Goal: Information Seeking & Learning: Learn about a topic

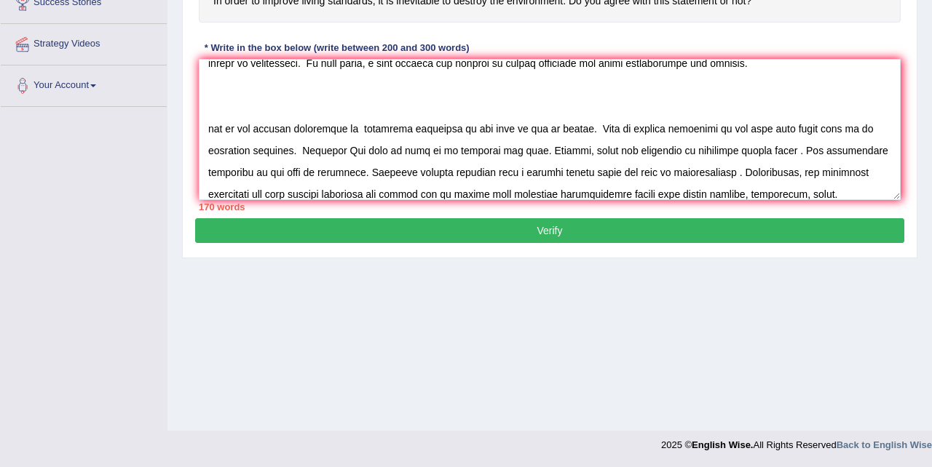
scroll to position [39, 0]
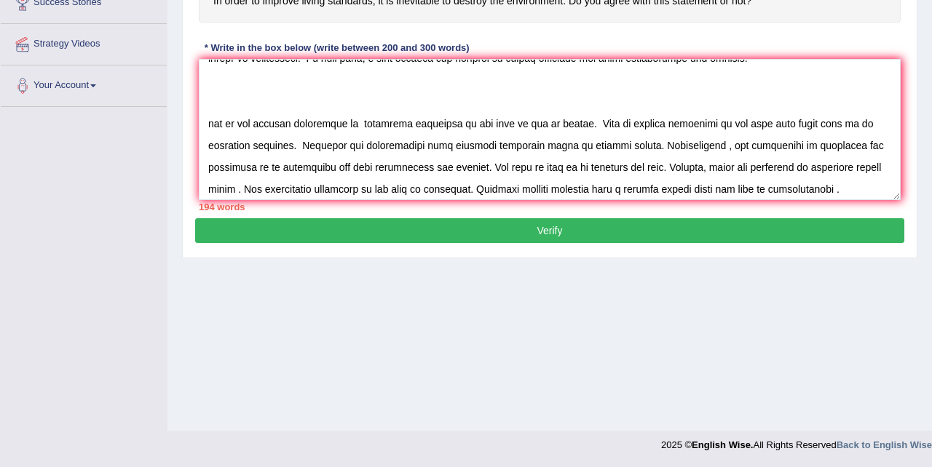
click at [597, 171] on textarea at bounding box center [550, 129] width 702 height 141
click at [406, 191] on textarea at bounding box center [550, 129] width 702 height 141
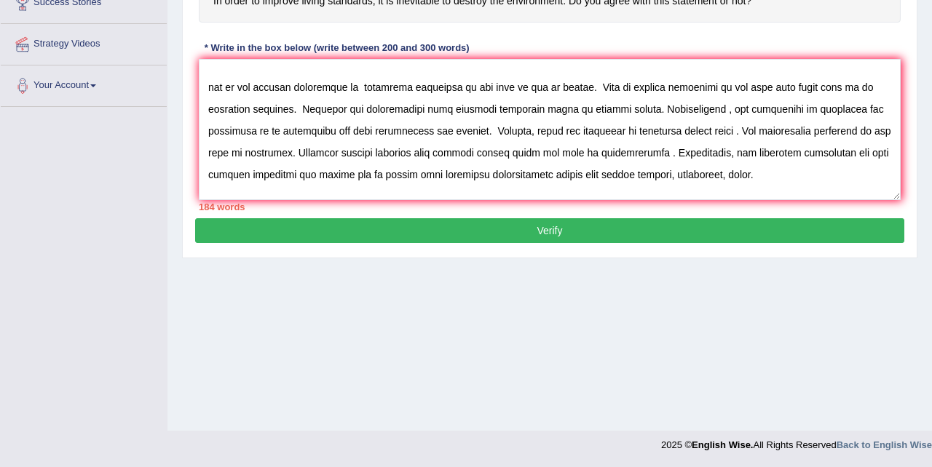
scroll to position [78, 0]
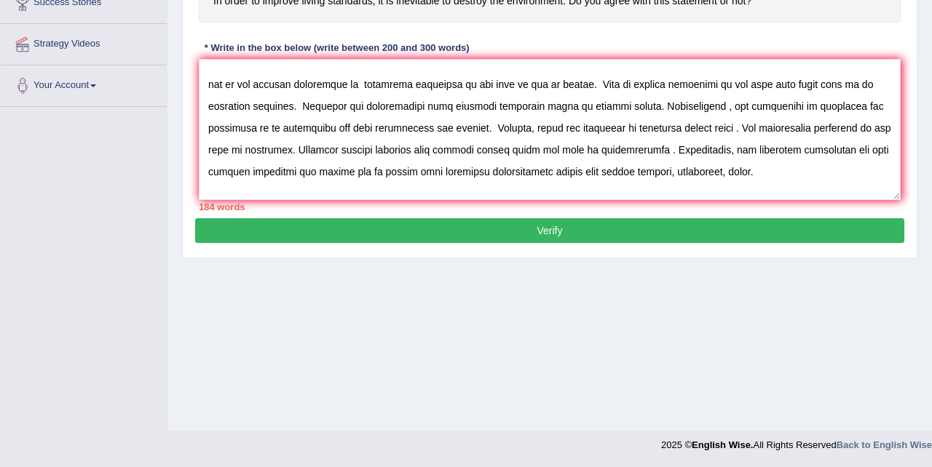
click at [707, 174] on textarea at bounding box center [550, 129] width 702 height 141
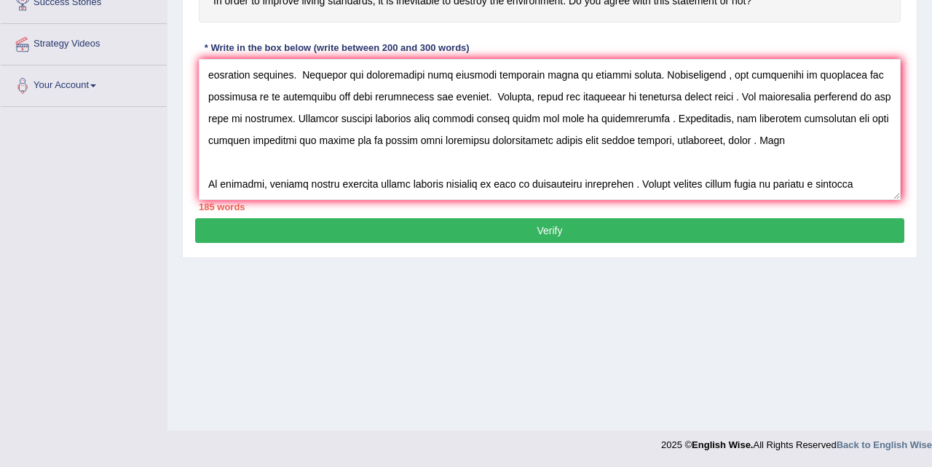
scroll to position [131, 0]
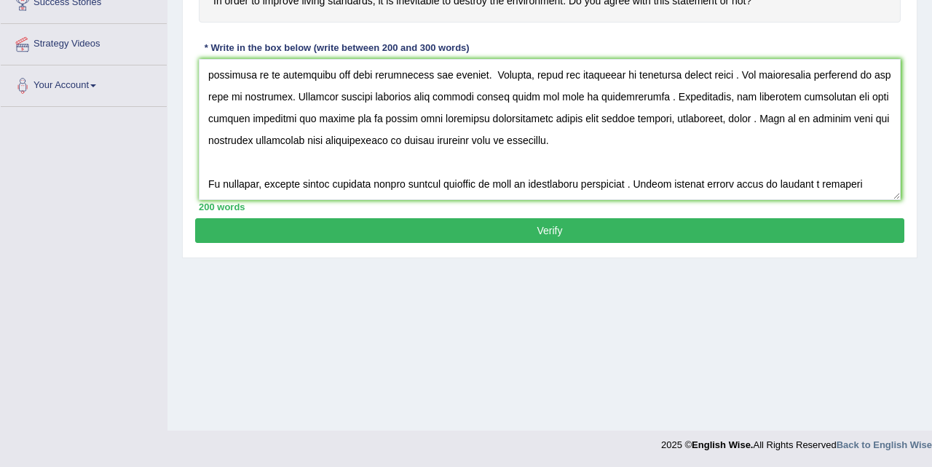
type textarea "The increasing influence of living standards on our lives has ignited numerous …"
click at [578, 229] on button "Verify" at bounding box center [549, 230] width 709 height 25
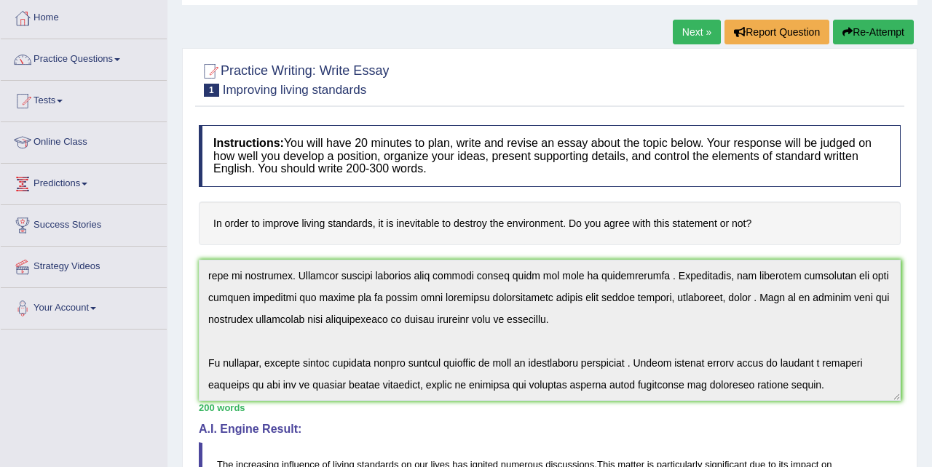
scroll to position [0, 0]
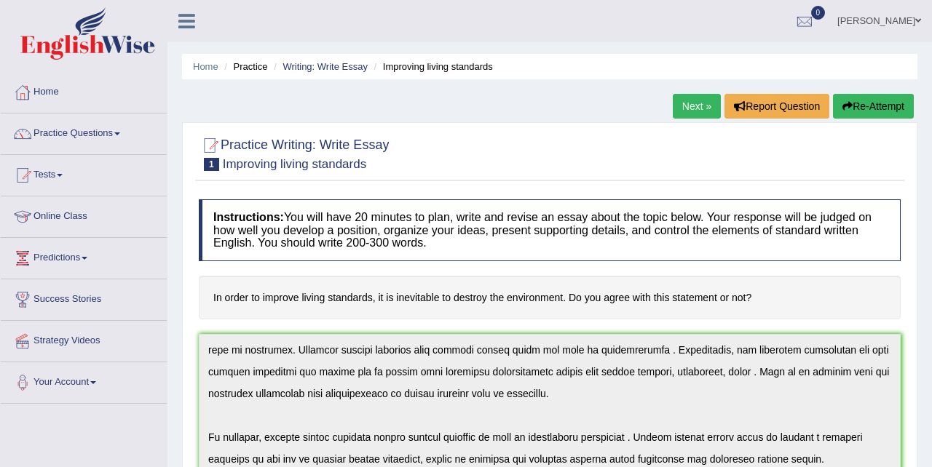
click at [692, 106] on link "Next »" at bounding box center [697, 106] width 48 height 25
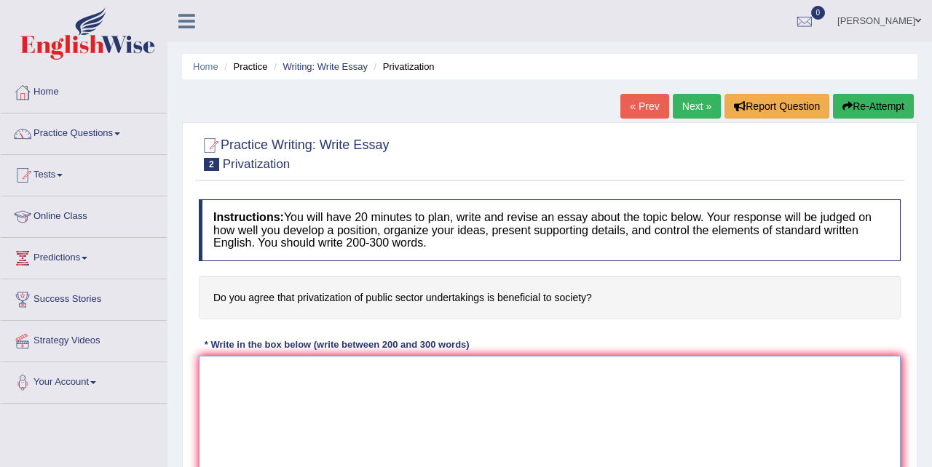
click at [323, 392] on textarea at bounding box center [550, 426] width 702 height 141
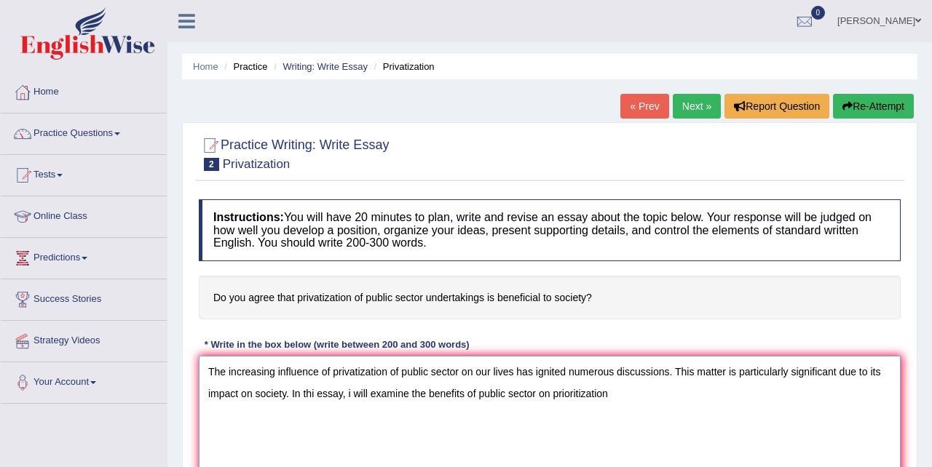
click at [317, 394] on textarea "The increasing influence of privatization of public sector on our lives has ign…" at bounding box center [550, 426] width 702 height 141
click at [625, 398] on textarea "The increasing influence of privatization of public sector on our lives has ign…" at bounding box center [550, 426] width 702 height 141
click at [582, 395] on textarea "The increasing influence of privatization of public sector on our lives has ign…" at bounding box center [550, 426] width 702 height 141
click at [589, 397] on textarea "The increasing influence of privatization of public sector on our lives has ign…" at bounding box center [550, 426] width 702 height 141
click at [840, 387] on textarea "The increasing influence of privatization of public sector on our lives has ign…" at bounding box center [550, 426] width 702 height 141
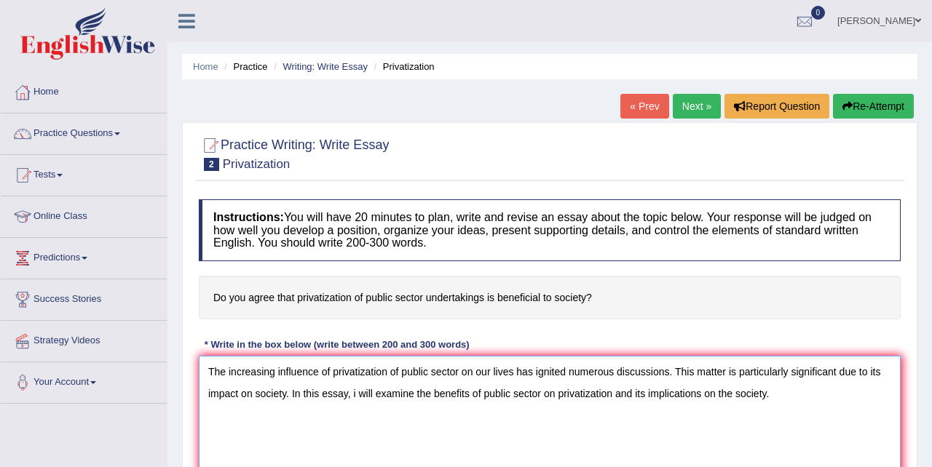
click at [725, 392] on textarea "The increasing influence of privatization of public sector on our lives has ign…" at bounding box center [550, 426] width 702 height 141
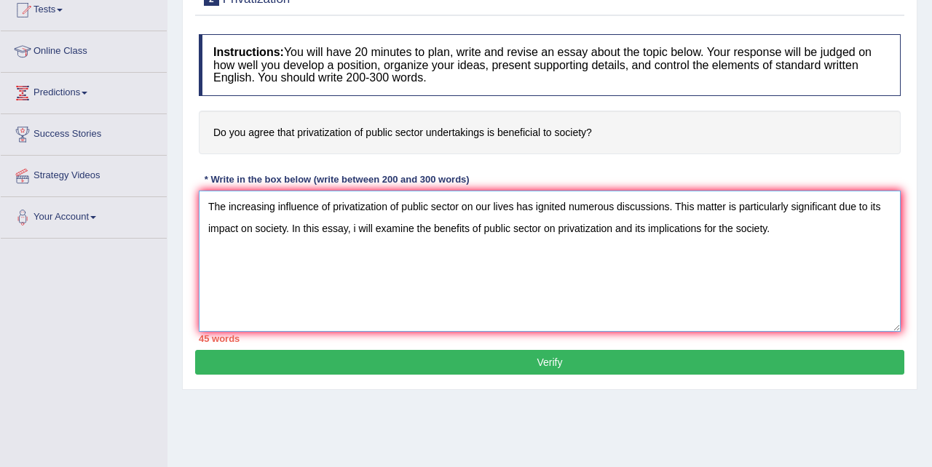
scroll to position [151, 0]
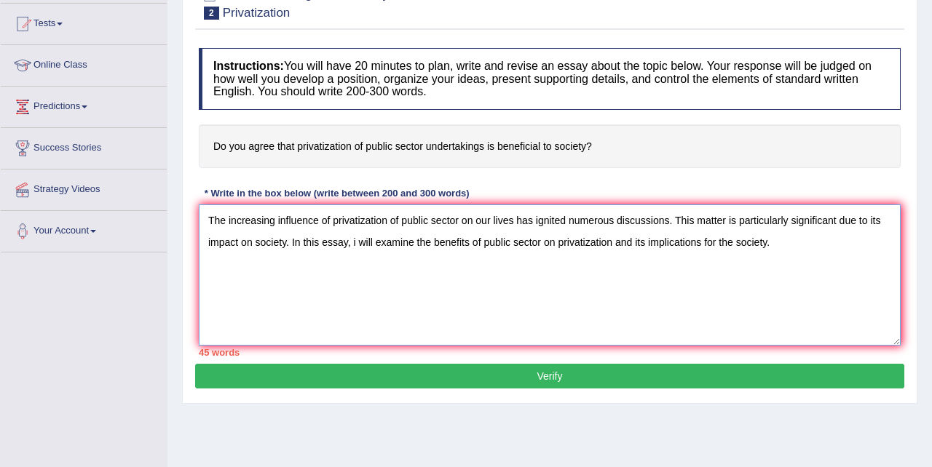
click at [794, 248] on textarea "The increasing influence of privatization of public sector on our lives has ign…" at bounding box center [550, 275] width 702 height 141
click at [229, 330] on textarea "The increasing influence of privatization of public sector on our lives has ign…" at bounding box center [550, 275] width 702 height 141
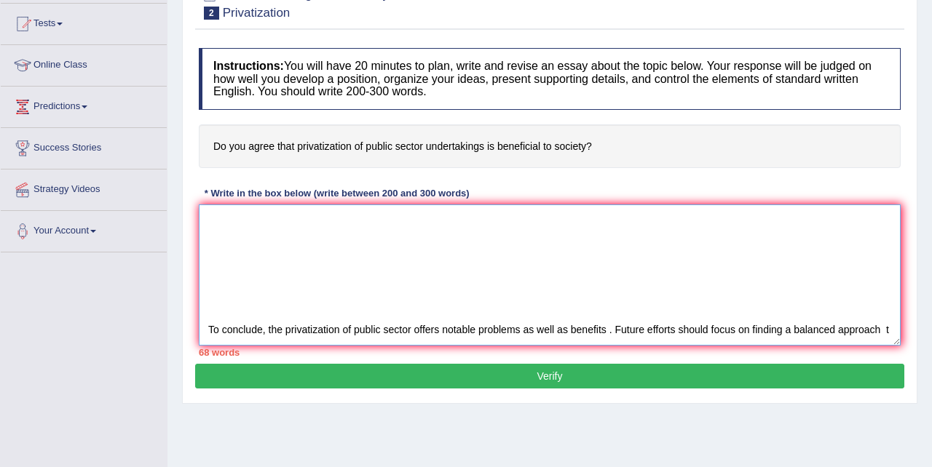
scroll to position [56, 0]
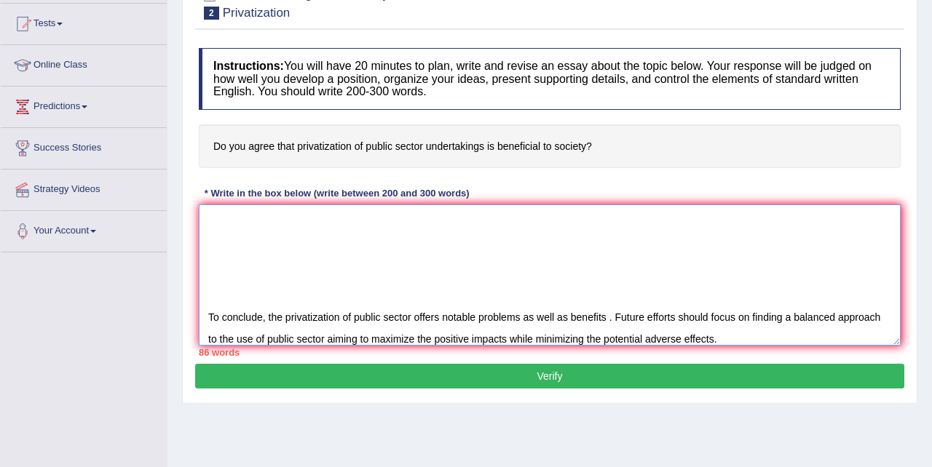
click at [606, 340] on textarea "The increasing influence of privatization of public sector on our lives has ign…" at bounding box center [550, 275] width 702 height 141
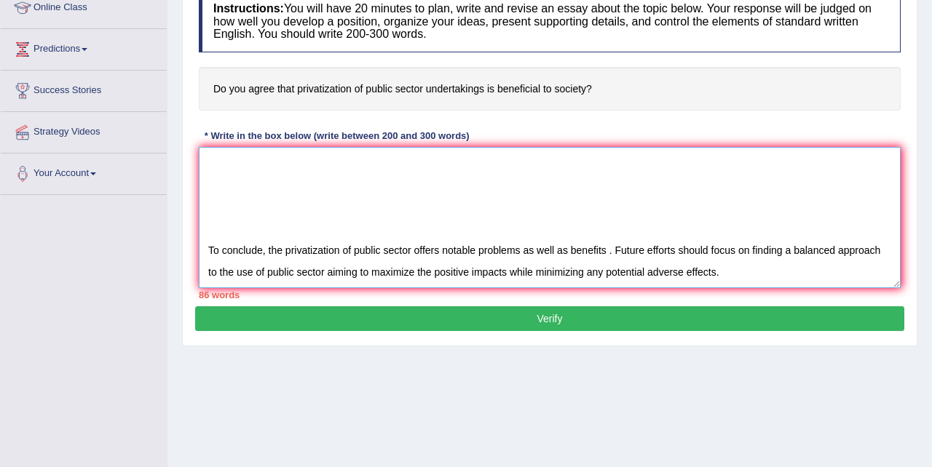
scroll to position [0, 0]
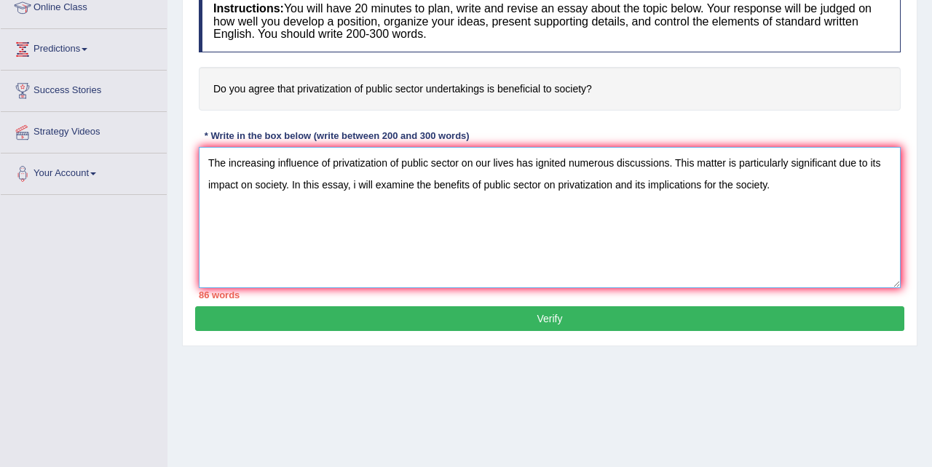
click at [359, 185] on textarea "The increasing influence of privatization of public sector on our lives has ign…" at bounding box center [550, 217] width 702 height 141
click at [655, 187] on textarea "The increasing influence of privatization of public sector on our lives has ign…" at bounding box center [550, 217] width 702 height 141
click at [753, 185] on textarea "The increasing influence of privatization of public sector on our lives has ign…" at bounding box center [550, 217] width 702 height 141
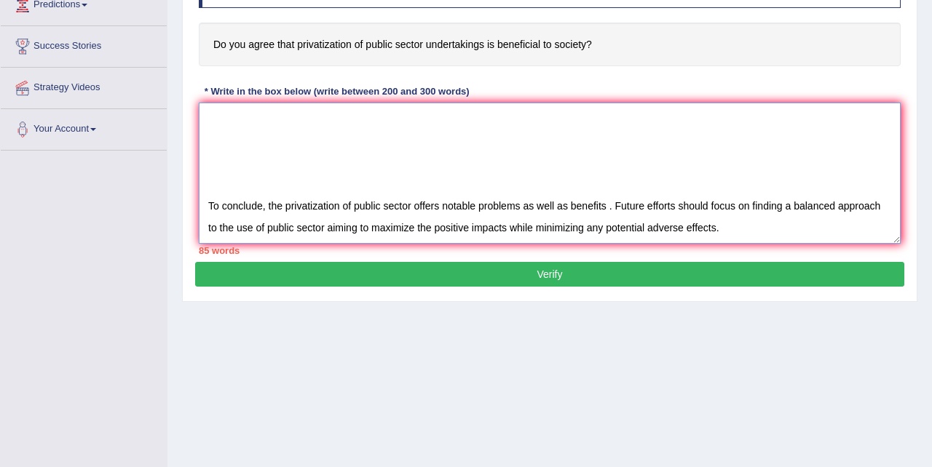
scroll to position [297, 0]
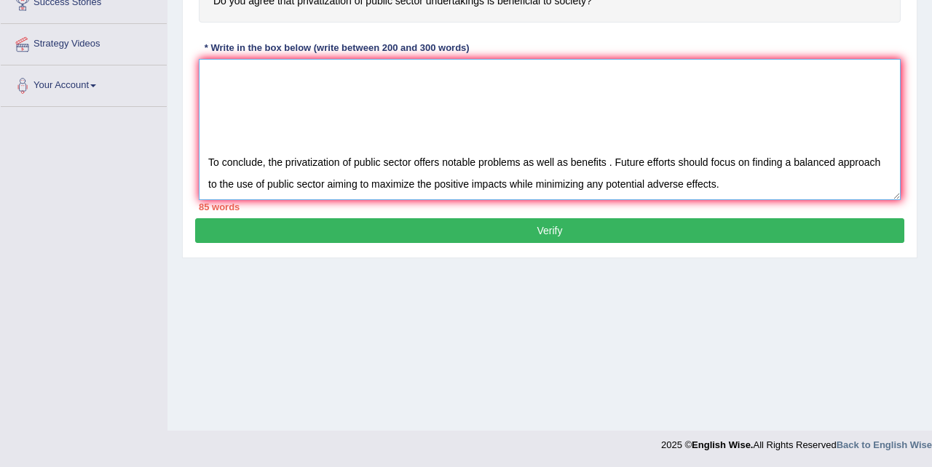
click at [331, 186] on textarea "The increasing influence of privatization of public sector on our lives has ign…" at bounding box center [550, 129] width 702 height 141
click at [437, 184] on textarea "The increasing influence of privatization of public sector on our lives has ign…" at bounding box center [550, 129] width 702 height 141
type textarea "The increasing influence of privatization of public sector on our lives has ign…"
click at [634, 230] on button "Verify" at bounding box center [549, 230] width 709 height 25
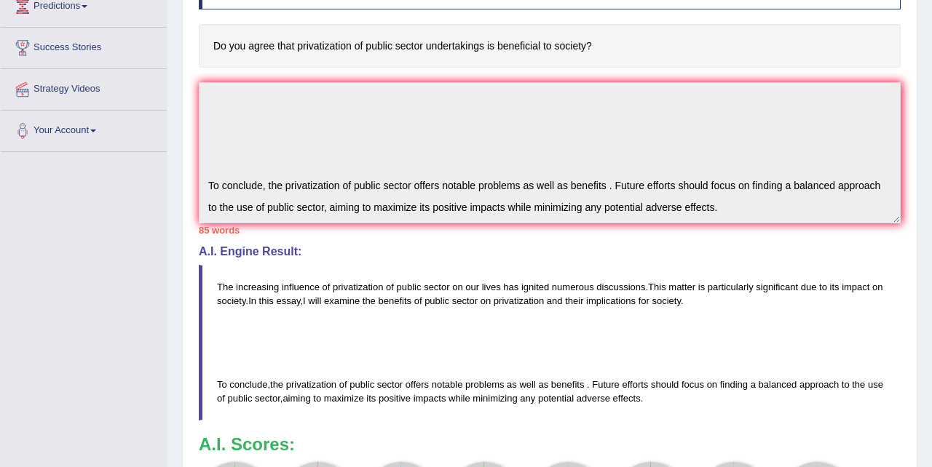
scroll to position [253, 0]
